Goal: Information Seeking & Learning: Learn about a topic

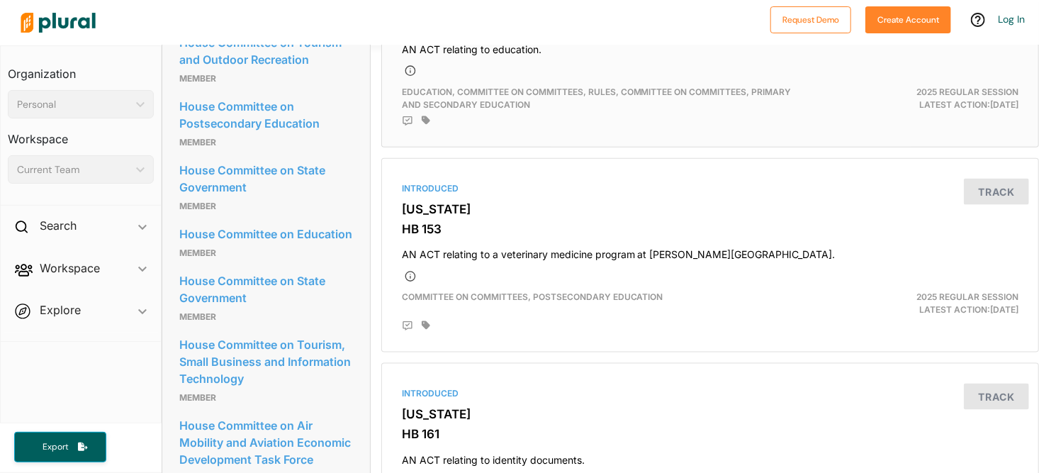
scroll to position [850, 0]
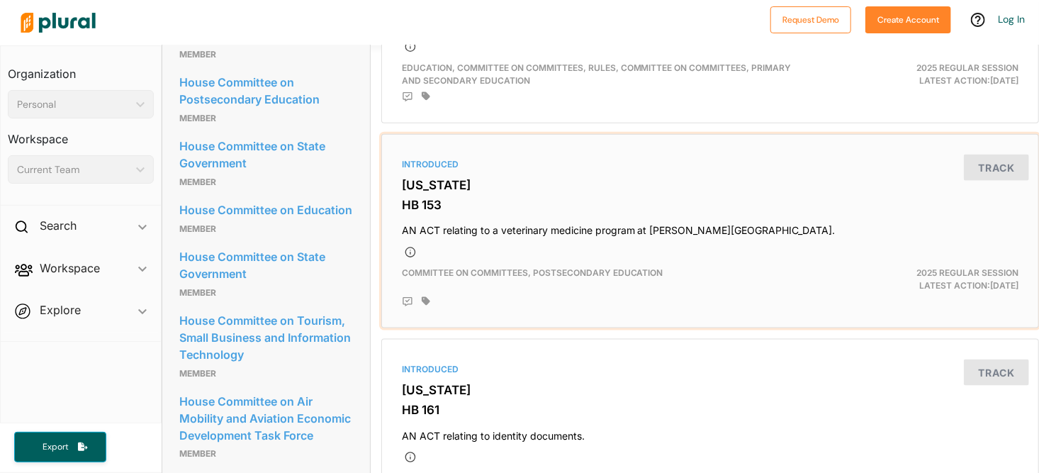
click at [702, 233] on div "Introduced [US_STATE] HB 153 AN ACT relating to a veterinary medicine program a…" at bounding box center [710, 231] width 645 height 182
